Goal: Task Accomplishment & Management: Use online tool/utility

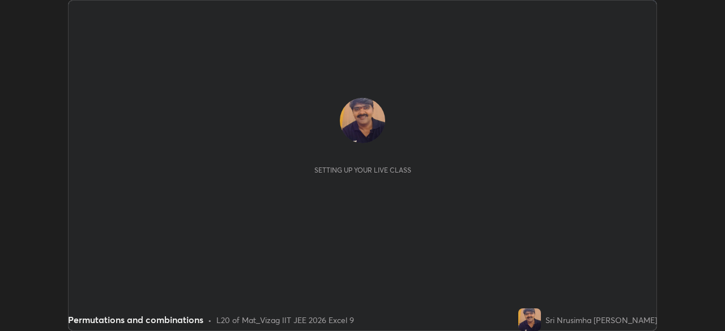
scroll to position [331, 724]
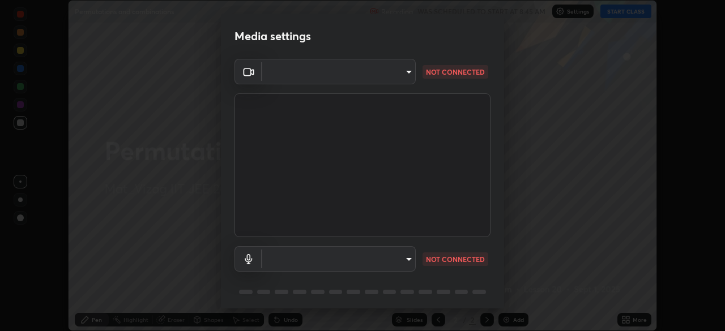
type input "0e2f1805e12930c49d18400bd61b7200eb2b8cda94a454d6733a2ad48d5fb0ad"
type input "default"
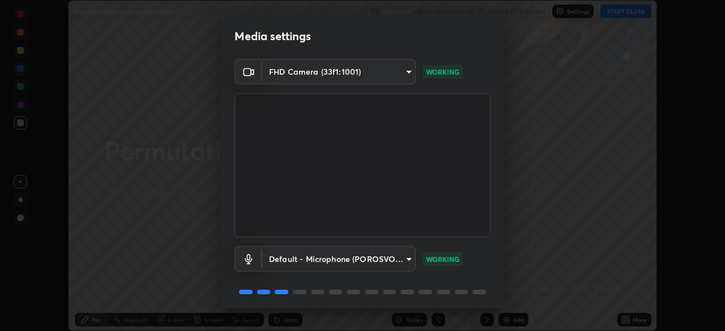
scroll to position [40, 0]
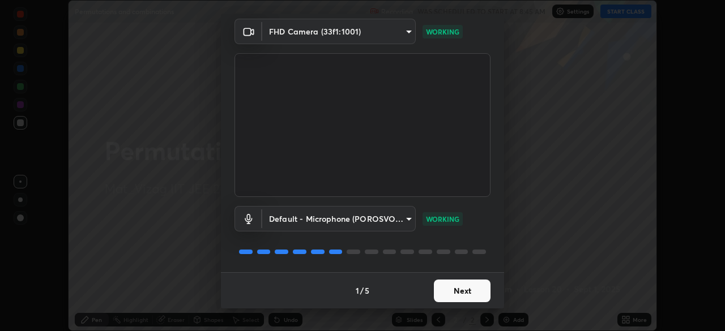
click at [463, 287] on button "Next" at bounding box center [462, 291] width 57 height 23
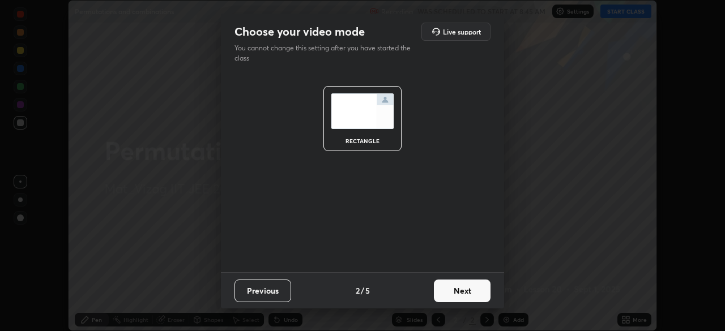
scroll to position [0, 0]
click at [469, 287] on button "Next" at bounding box center [462, 291] width 57 height 23
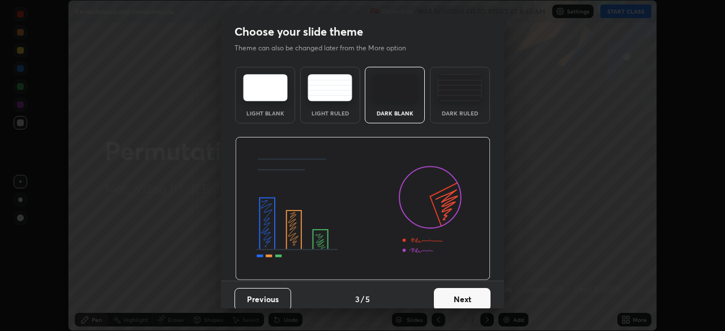
click at [460, 303] on button "Next" at bounding box center [462, 299] width 57 height 23
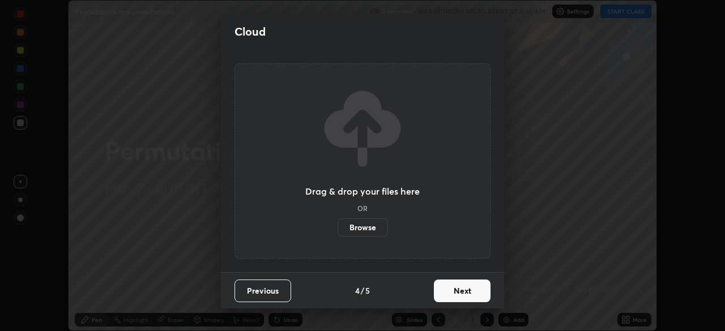
click at [461, 291] on button "Next" at bounding box center [462, 291] width 57 height 23
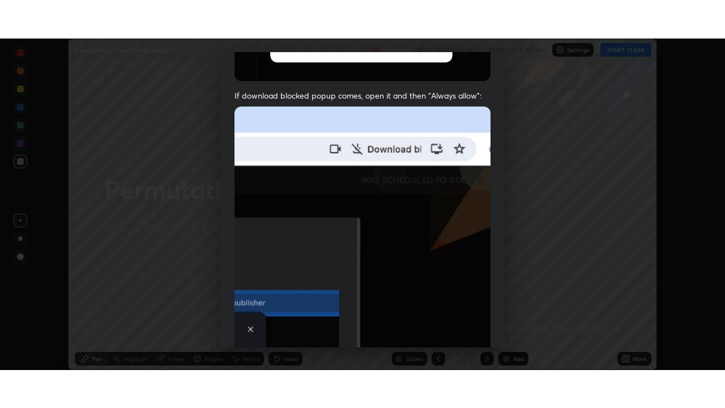
scroll to position [271, 0]
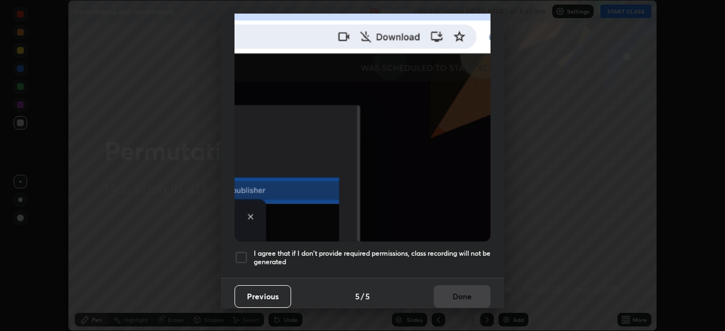
click at [239, 253] on div at bounding box center [241, 258] width 14 height 14
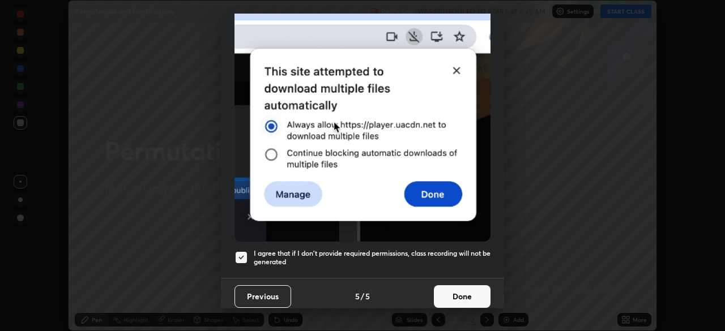
click at [451, 289] on button "Done" at bounding box center [462, 296] width 57 height 23
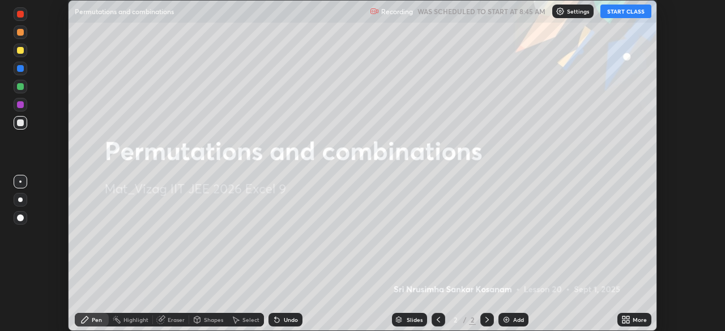
click at [630, 319] on div "More" at bounding box center [634, 320] width 34 height 14
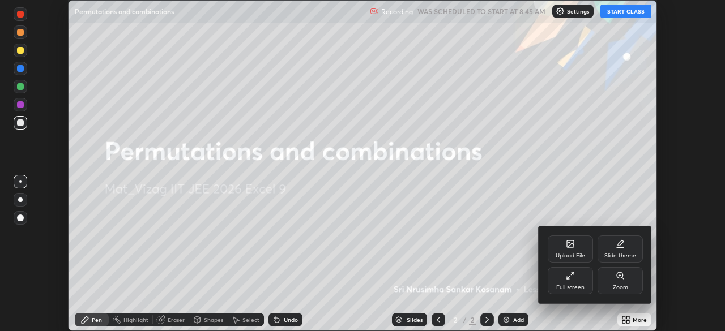
click at [575, 285] on div "Full screen" at bounding box center [570, 288] width 28 height 6
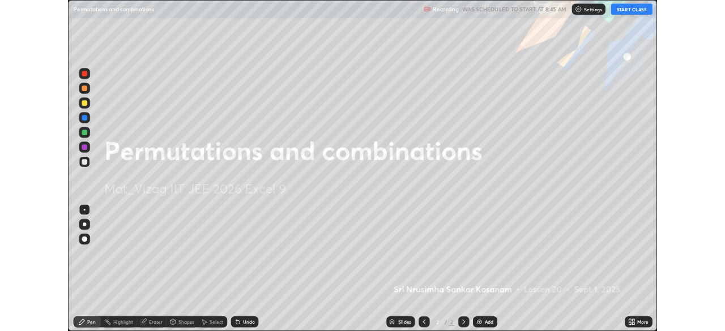
scroll to position [408, 725]
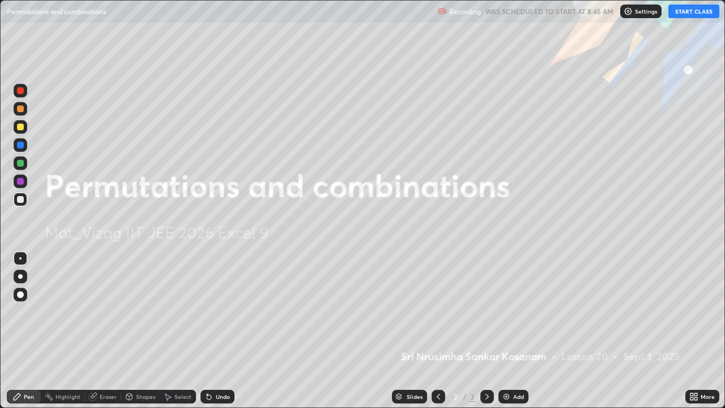
click at [693, 11] on button "START CLASS" at bounding box center [693, 12] width 51 height 14
click at [515, 331] on div "Add" at bounding box center [518, 396] width 11 height 6
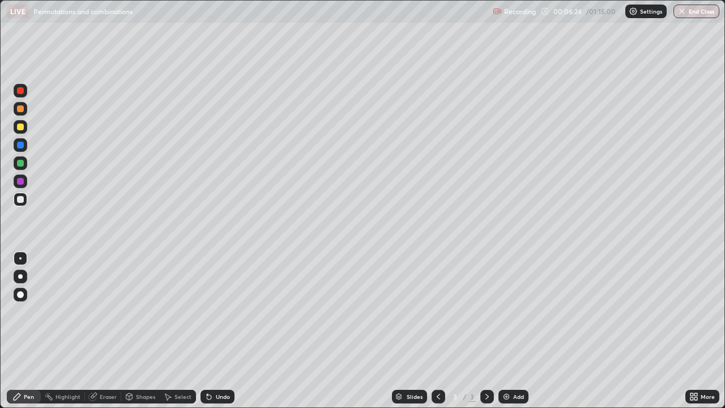
click at [504, 331] on img at bounding box center [506, 396] width 9 height 9
click at [508, 331] on img at bounding box center [506, 396] width 9 height 9
click at [436, 331] on icon at bounding box center [438, 396] width 9 height 9
click at [484, 331] on icon at bounding box center [486, 396] width 9 height 9
click at [514, 331] on div "Add" at bounding box center [513, 397] width 30 height 14
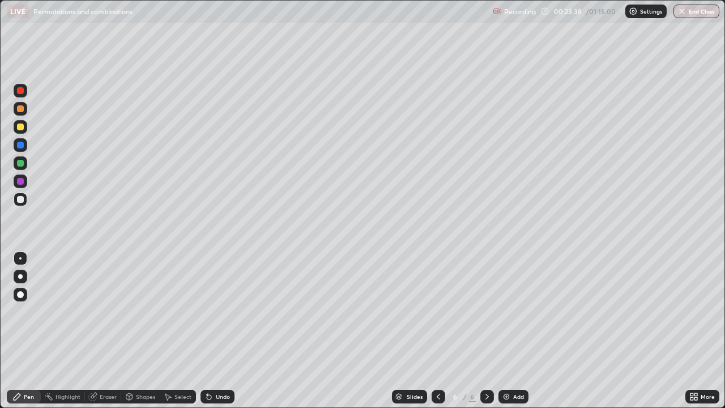
click at [687, 331] on div "More" at bounding box center [702, 397] width 34 height 14
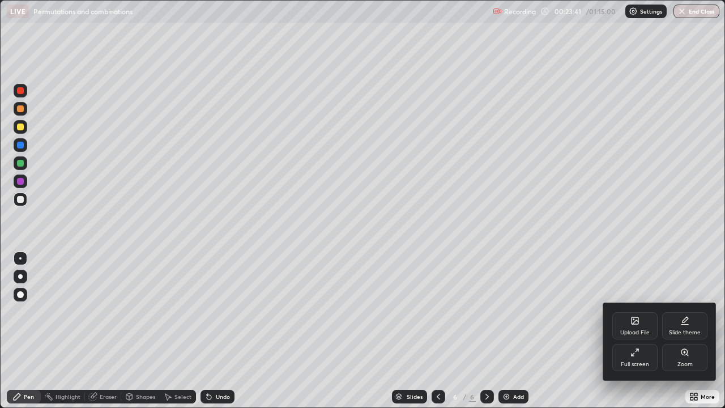
click at [594, 330] on div at bounding box center [362, 204] width 725 height 408
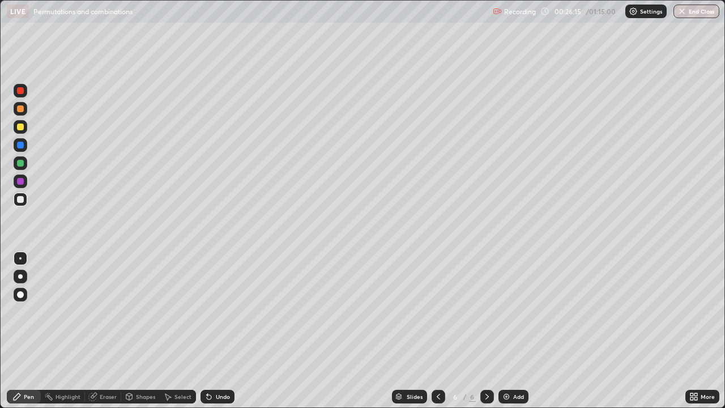
click at [519, 331] on div "Add" at bounding box center [518, 396] width 11 height 6
click at [219, 331] on div "Undo" at bounding box center [223, 396] width 14 height 6
click at [220, 331] on div "Undo" at bounding box center [223, 396] width 14 height 6
click at [219, 331] on div "Undo" at bounding box center [223, 396] width 14 height 6
click at [216, 331] on div "Undo" at bounding box center [217, 397] width 34 height 14
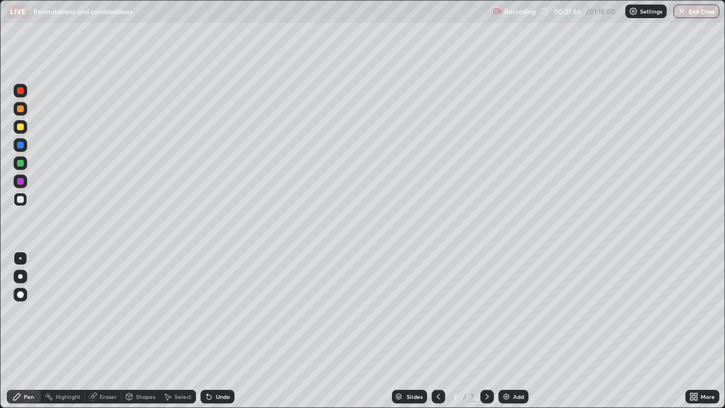
click at [438, 331] on icon at bounding box center [438, 396] width 3 height 6
click at [485, 331] on icon at bounding box center [486, 396] width 9 height 9
click at [490, 331] on div at bounding box center [487, 397] width 14 height 14
click at [515, 331] on div "Add" at bounding box center [518, 396] width 11 height 6
click at [216, 331] on div "Undo" at bounding box center [223, 396] width 14 height 6
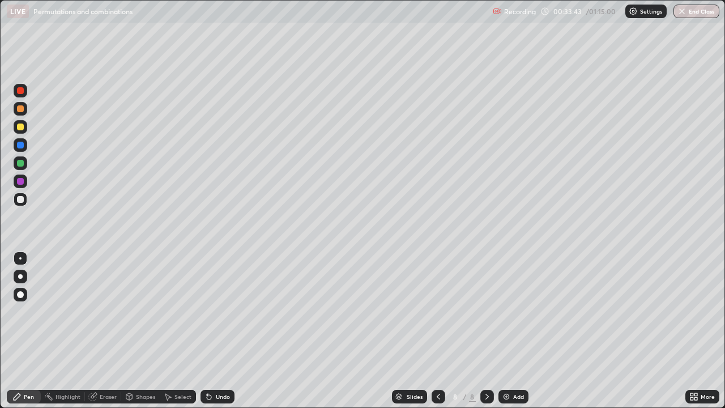
click at [217, 331] on div "Undo" at bounding box center [223, 396] width 14 height 6
click at [213, 331] on div "Undo" at bounding box center [217, 397] width 34 height 14
click at [212, 331] on div "Undo" at bounding box center [217, 397] width 34 height 14
click at [211, 331] on icon at bounding box center [208, 396] width 9 height 9
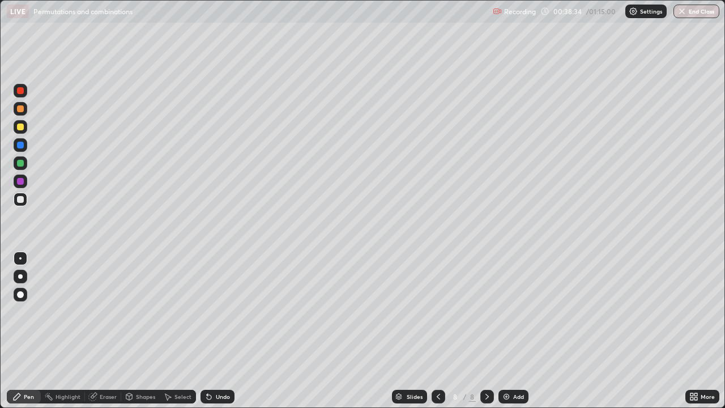
click at [507, 331] on img at bounding box center [506, 396] width 9 height 9
click at [103, 331] on div "Eraser" at bounding box center [108, 396] width 17 height 6
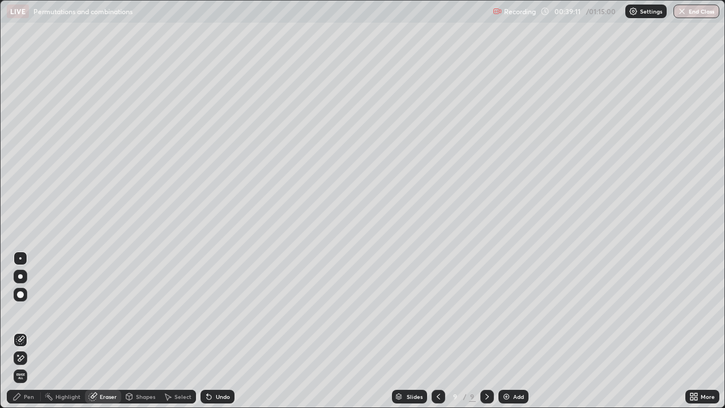
click at [18, 331] on icon at bounding box center [18, 354] width 1 height 1
click at [28, 331] on div "Pen" at bounding box center [29, 396] width 10 height 6
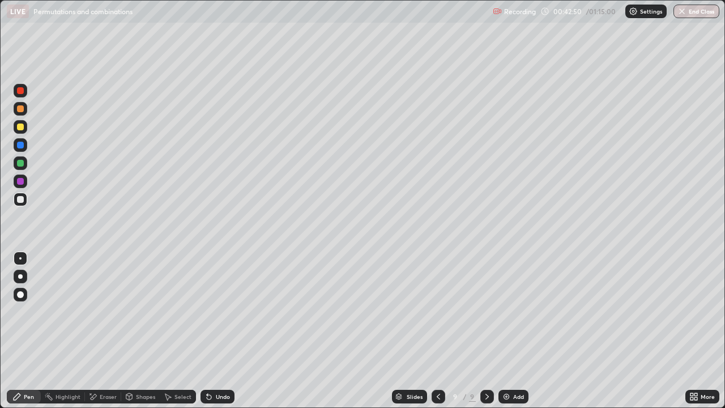
click at [219, 331] on div "Undo" at bounding box center [223, 396] width 14 height 6
click at [220, 331] on div "Undo" at bounding box center [223, 396] width 14 height 6
click at [221, 331] on div "Undo" at bounding box center [217, 397] width 34 height 14
click at [223, 331] on div "Undo" at bounding box center [217, 397] width 34 height 14
click at [222, 331] on div "Undo" at bounding box center [223, 396] width 14 height 6
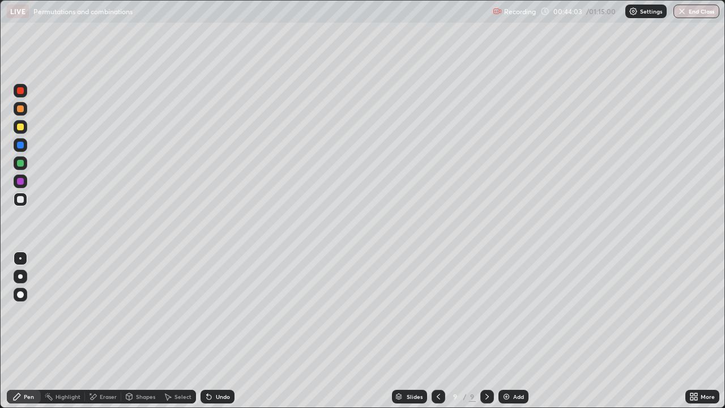
click at [99, 331] on div "Eraser" at bounding box center [103, 397] width 36 height 14
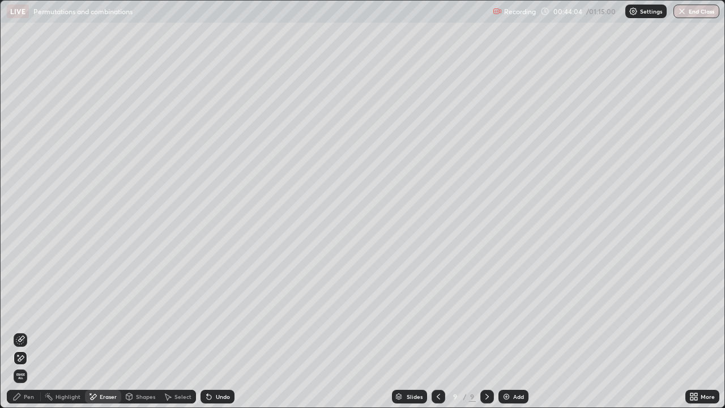
click at [20, 331] on icon at bounding box center [21, 358] width 6 height 6
click at [25, 331] on div "Pen" at bounding box center [24, 397] width 34 height 14
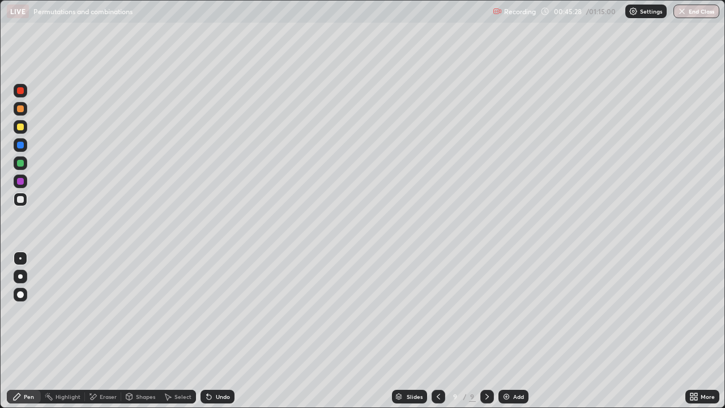
click at [514, 331] on div "Add" at bounding box center [513, 397] width 30 height 14
click at [437, 331] on icon at bounding box center [437, 396] width 9 height 9
click at [484, 331] on icon at bounding box center [486, 396] width 9 height 9
click at [437, 331] on icon at bounding box center [437, 396] width 9 height 9
click at [486, 331] on icon at bounding box center [486, 396] width 9 height 9
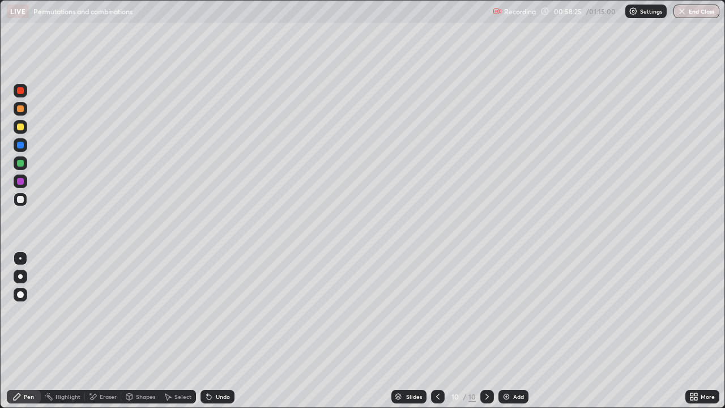
click at [513, 331] on div "Add" at bounding box center [518, 396] width 11 height 6
click at [508, 331] on img at bounding box center [506, 396] width 9 height 9
click at [437, 331] on icon at bounding box center [438, 396] width 9 height 9
click at [485, 331] on icon at bounding box center [486, 396] width 9 height 9
click at [510, 331] on div "Add" at bounding box center [513, 397] width 30 height 14
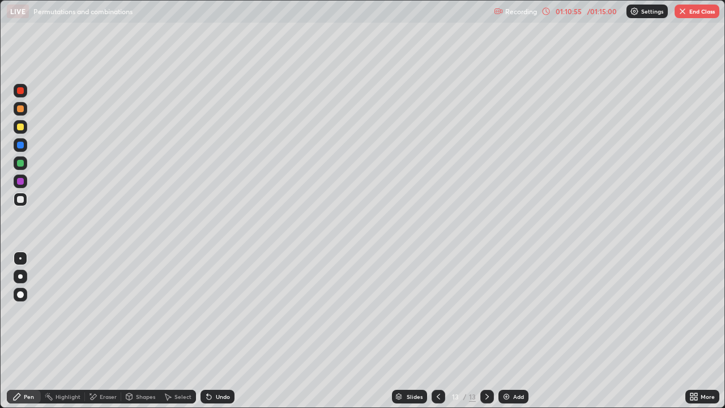
click at [458, 331] on div "13 / 13" at bounding box center [462, 396] width 62 height 23
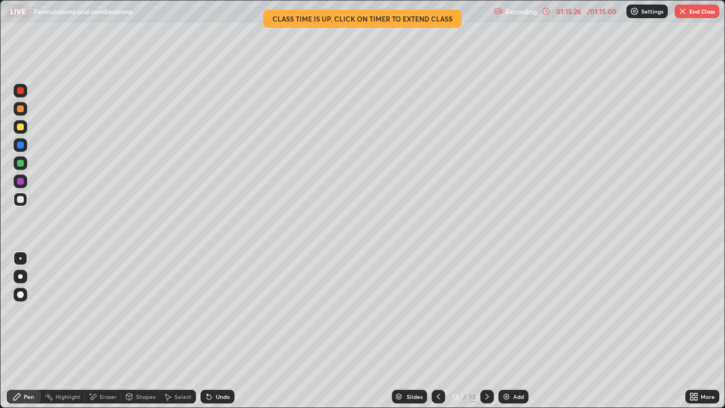
click at [699, 14] on button "End Class" at bounding box center [696, 12] width 45 height 14
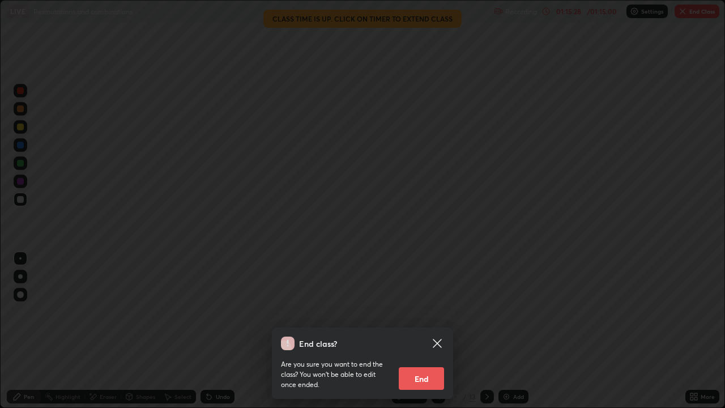
click at [418, 331] on button "End" at bounding box center [421, 378] width 45 height 23
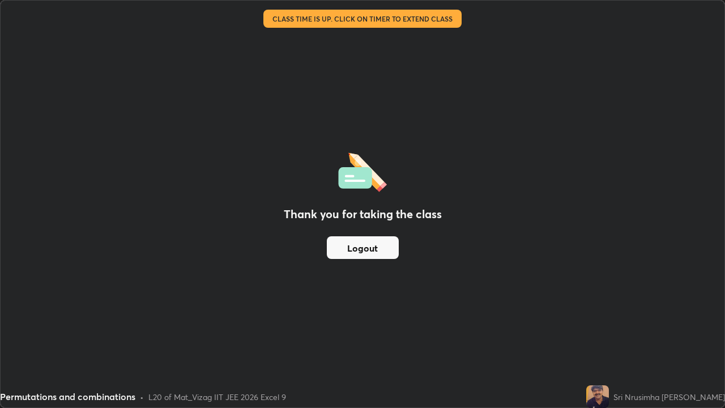
click at [371, 247] on button "Logout" at bounding box center [363, 247] width 72 height 23
click at [367, 240] on button "Logout" at bounding box center [363, 247] width 72 height 23
click at [598, 331] on img at bounding box center [597, 396] width 23 height 23
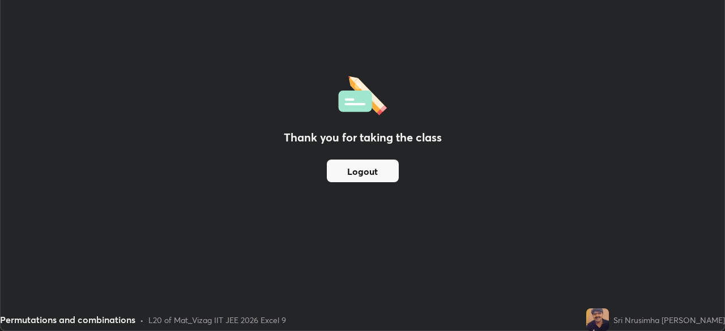
scroll to position [56284, 55891]
